Goal: Information Seeking & Learning: Check status

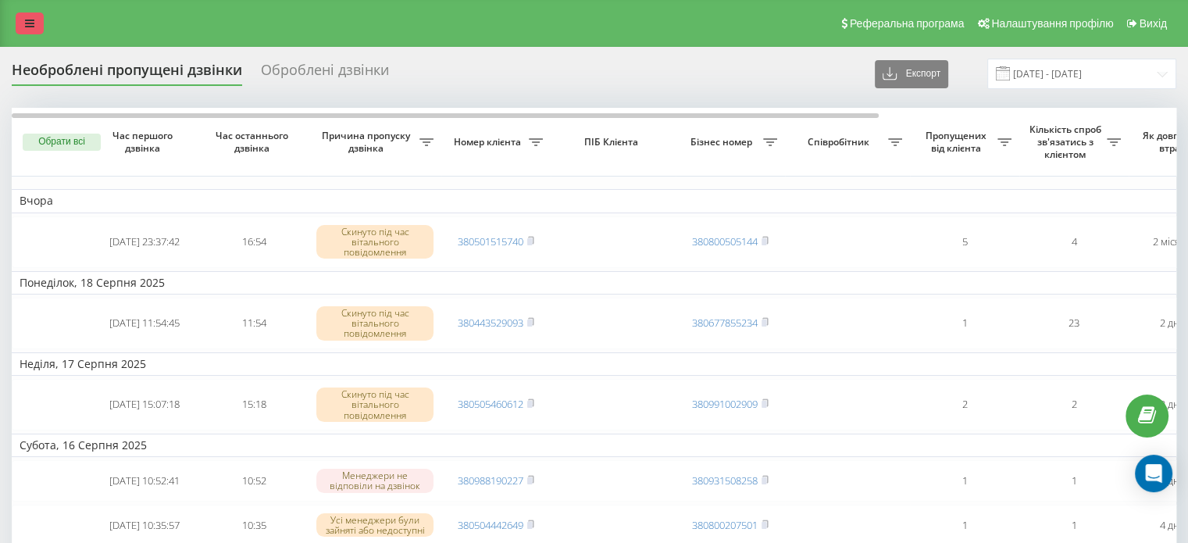
click at [24, 32] on link at bounding box center [30, 23] width 28 height 22
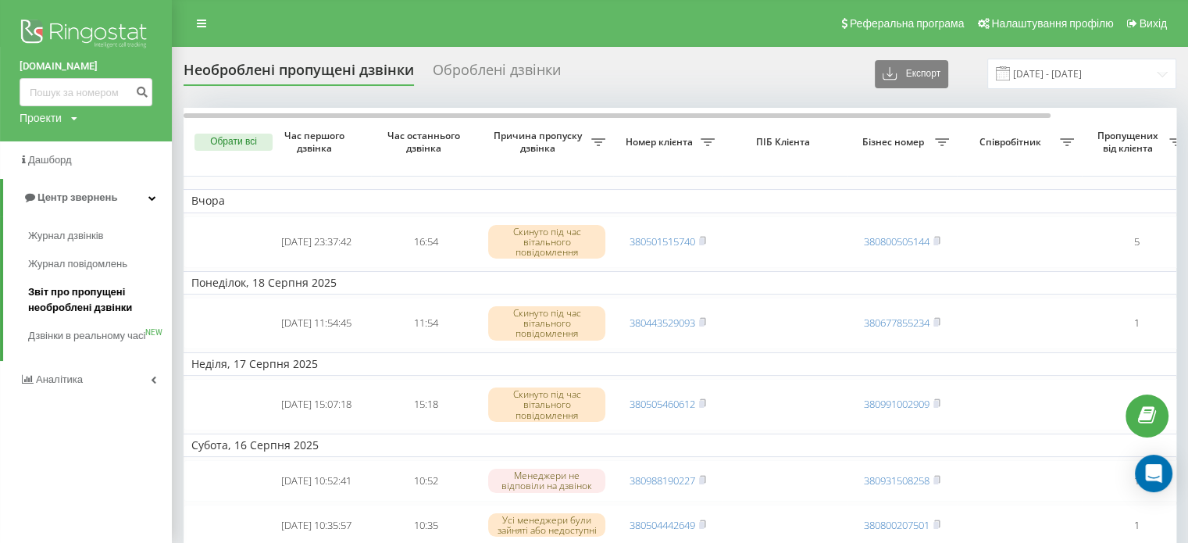
click at [75, 307] on span "Звіт про пропущені необроблені дзвінки" at bounding box center [96, 299] width 136 height 31
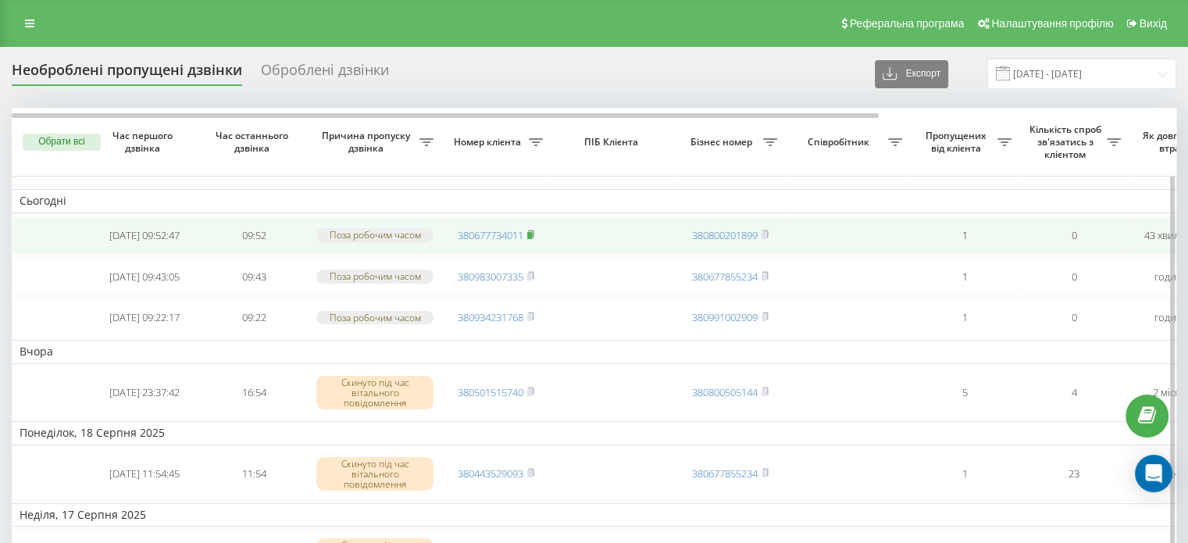
click at [532, 237] on rect at bounding box center [529, 235] width 5 height 7
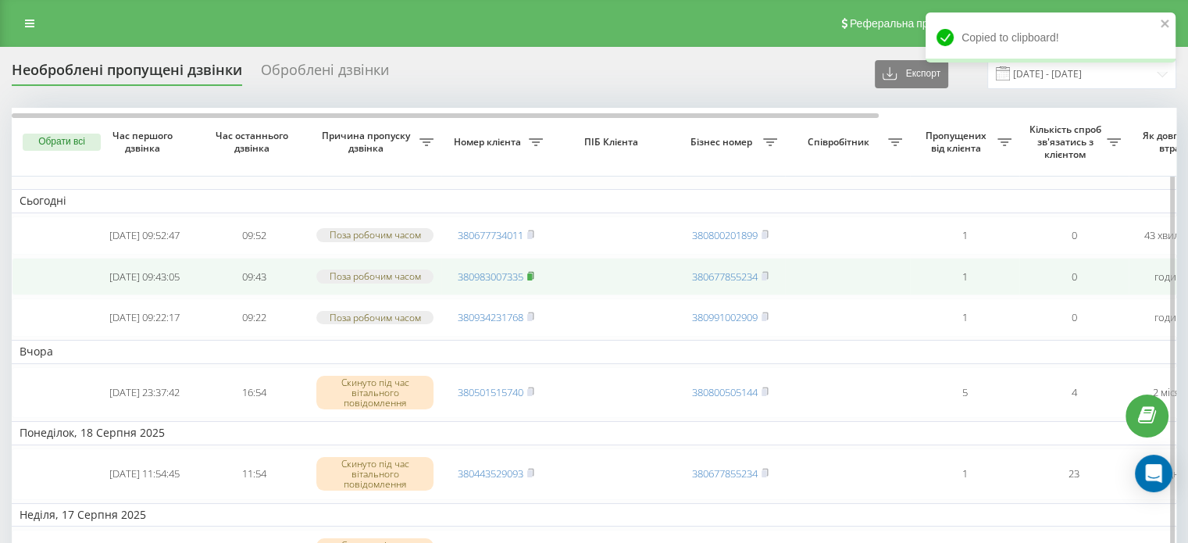
click at [532, 280] on rect at bounding box center [529, 276] width 5 height 7
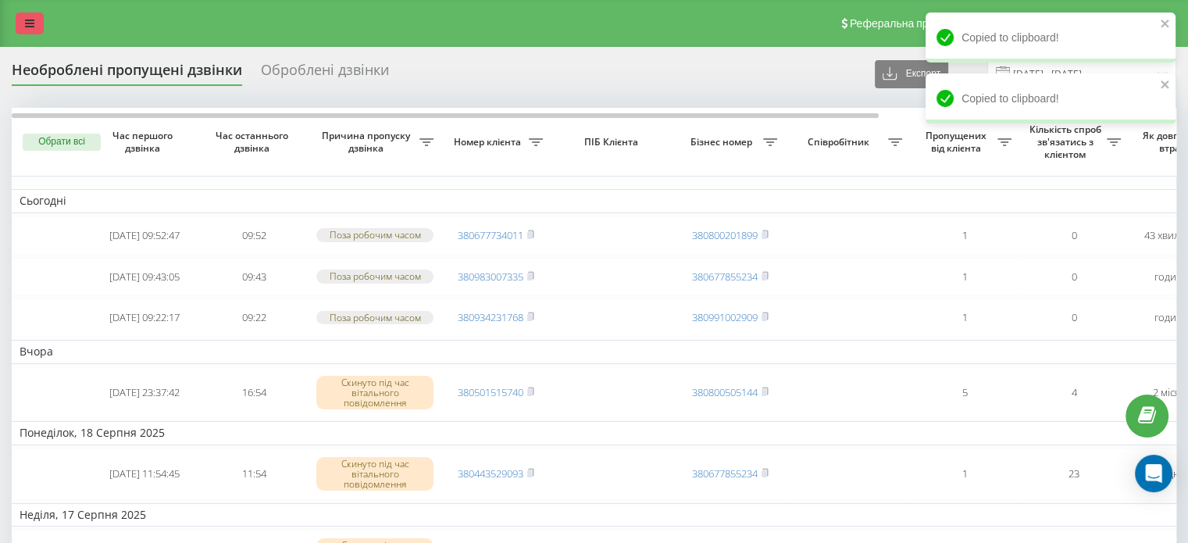
click at [31, 24] on icon at bounding box center [29, 23] width 9 height 11
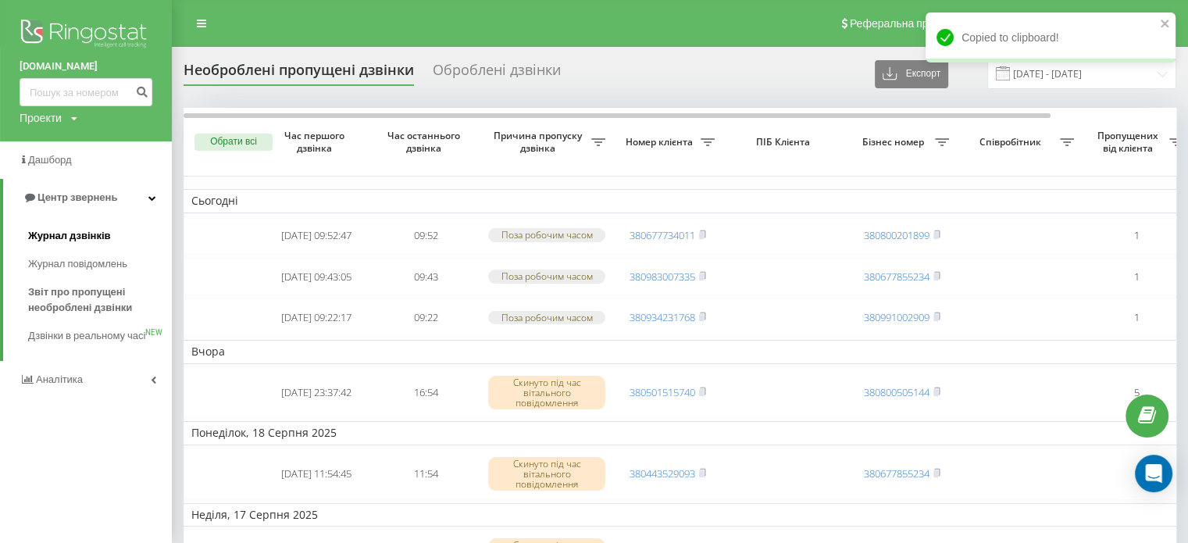
click at [75, 237] on span "Журнал дзвінків" at bounding box center [69, 236] width 83 height 16
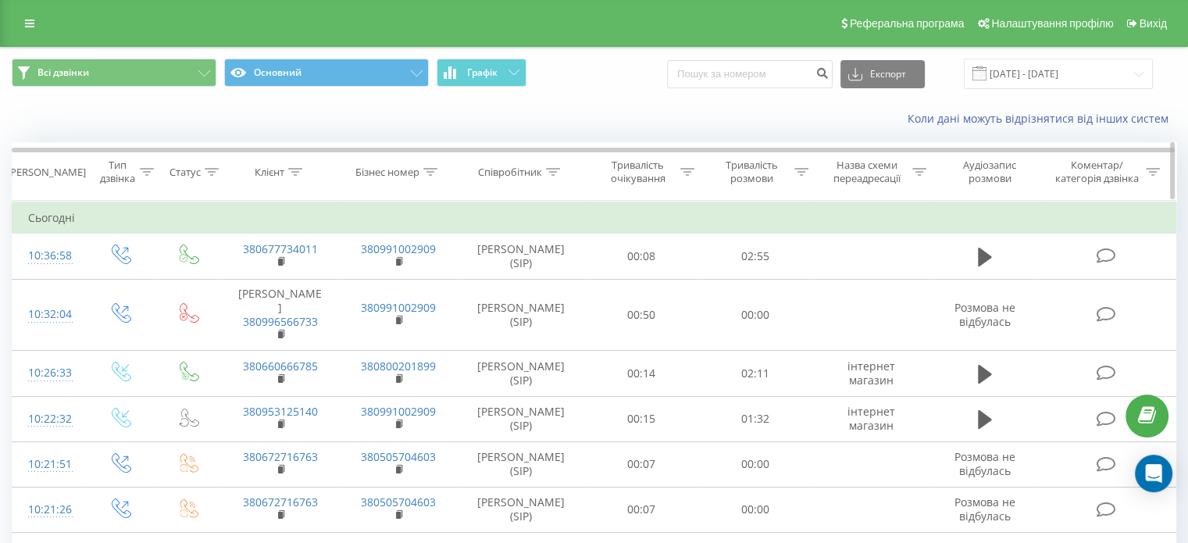
click at [291, 170] on icon at bounding box center [295, 172] width 14 height 8
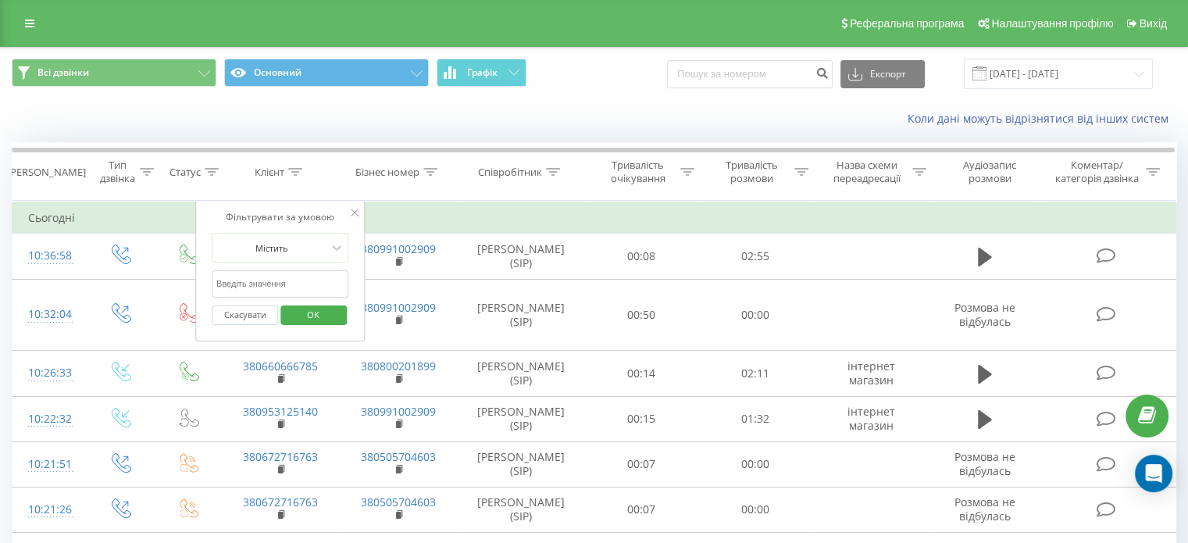
click at [272, 288] on input "text" at bounding box center [280, 283] width 137 height 27
paste input "0983007335"
type input "0983007335"
click at [308, 315] on span "OK" at bounding box center [313, 314] width 44 height 24
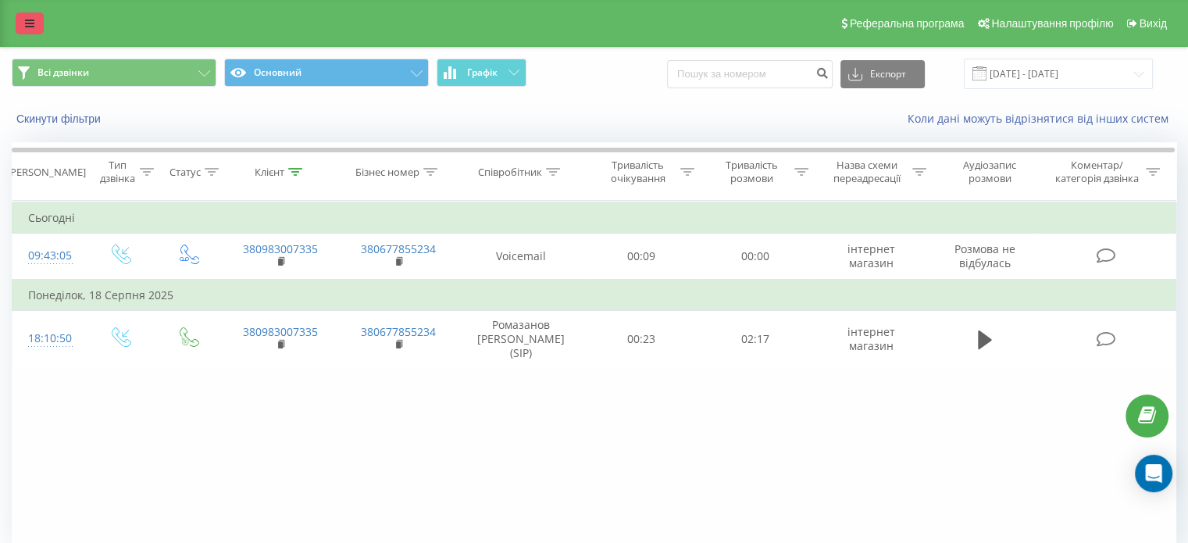
click at [27, 27] on icon at bounding box center [29, 23] width 9 height 11
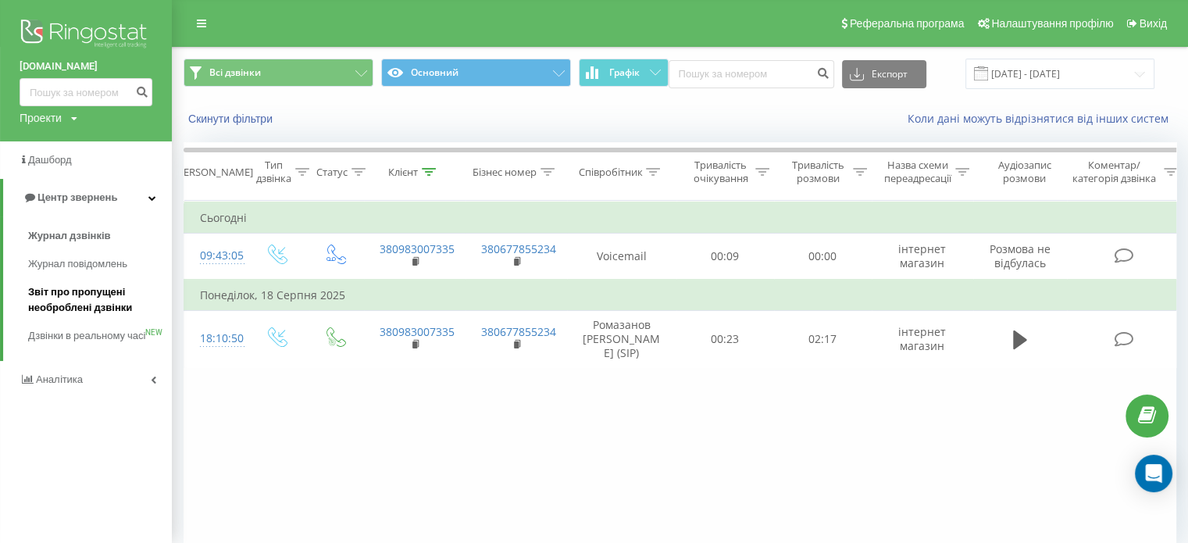
click at [93, 301] on span "Звіт про пропущені необроблені дзвінки" at bounding box center [96, 299] width 136 height 31
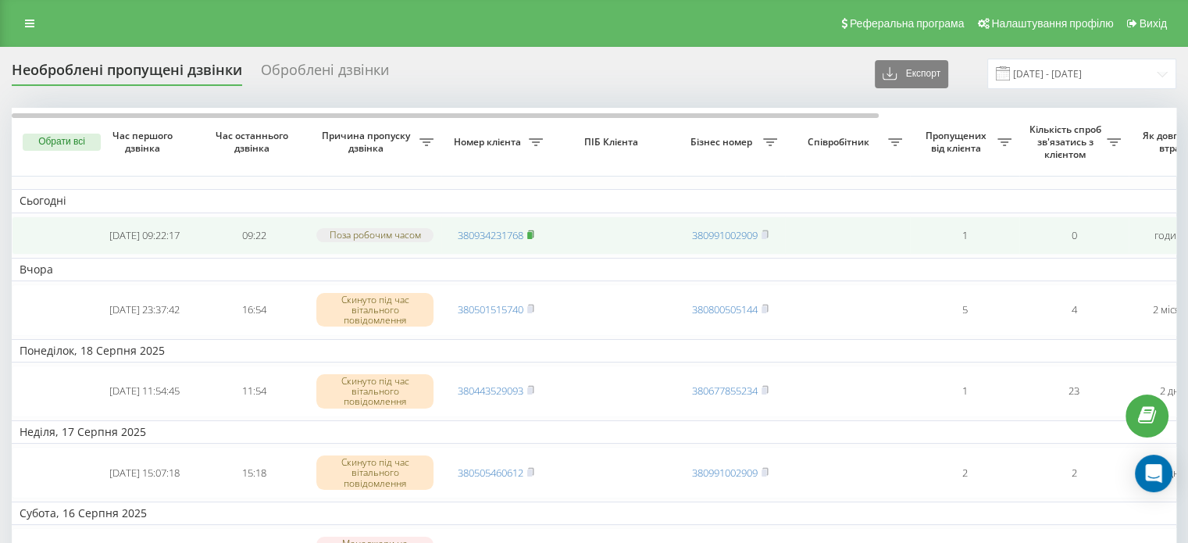
click at [532, 239] on rect at bounding box center [529, 235] width 5 height 7
